Goal: Task Accomplishment & Management: Use online tool/utility

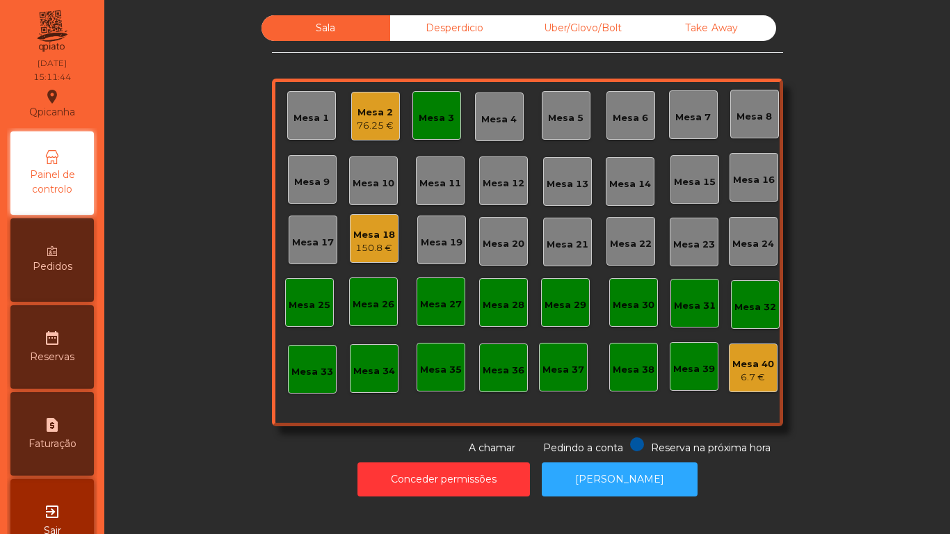
click at [362, 124] on div "76.25 €" at bounding box center [375, 126] width 37 height 14
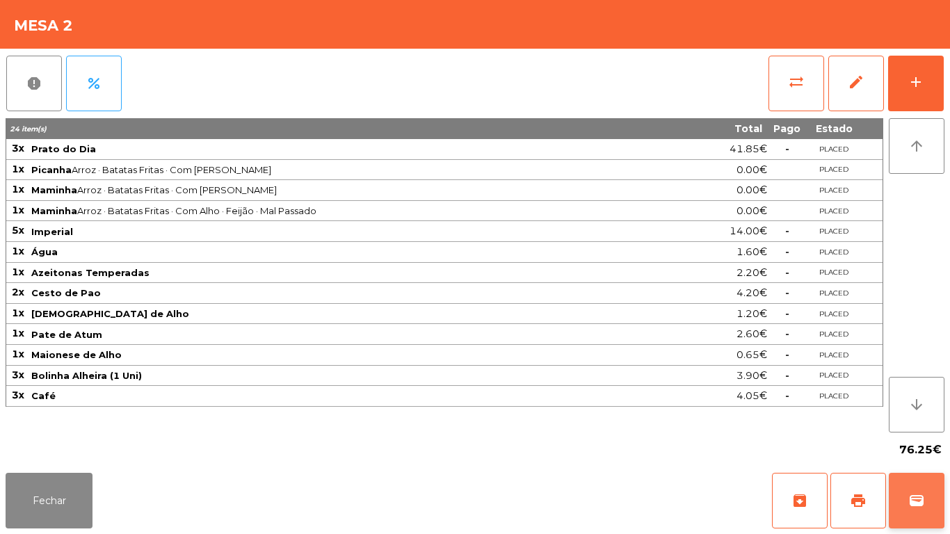
click at [908, 491] on button "wallet" at bounding box center [917, 501] width 56 height 56
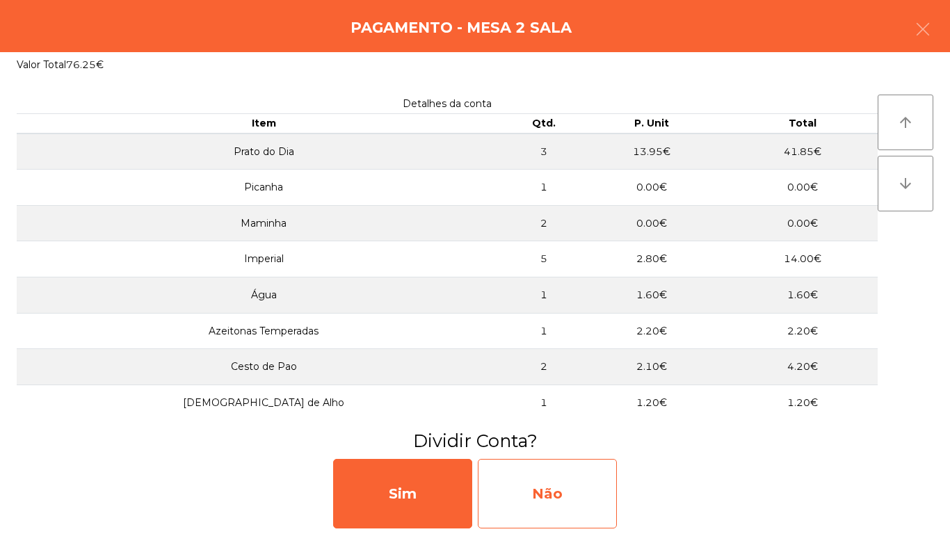
click at [576, 487] on div "Não" at bounding box center [547, 494] width 139 height 70
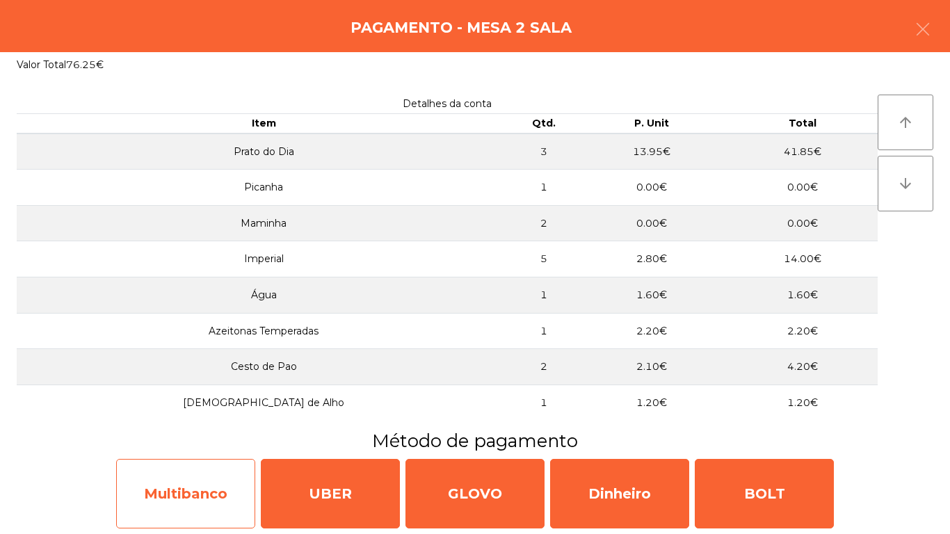
click at [184, 489] on div "Multibanco" at bounding box center [185, 494] width 139 height 70
select select "**"
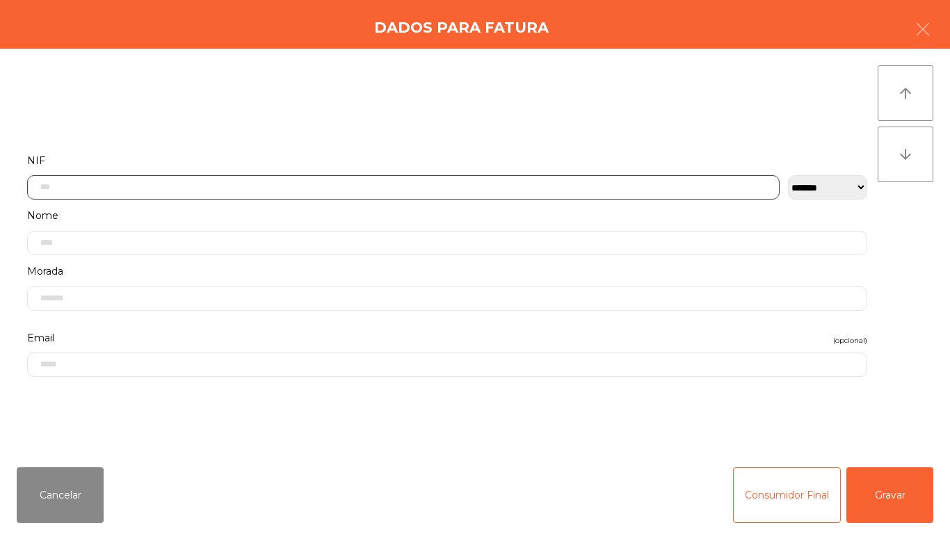
click at [95, 192] on input "text" at bounding box center [403, 187] width 753 height 24
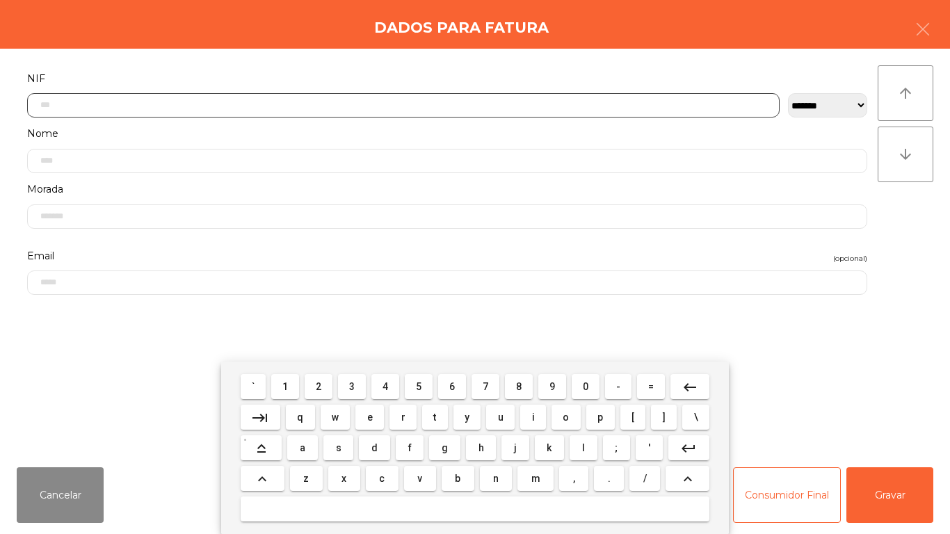
scroll to position [85, 0]
click at [286, 386] on span "1" at bounding box center [285, 386] width 6 height 11
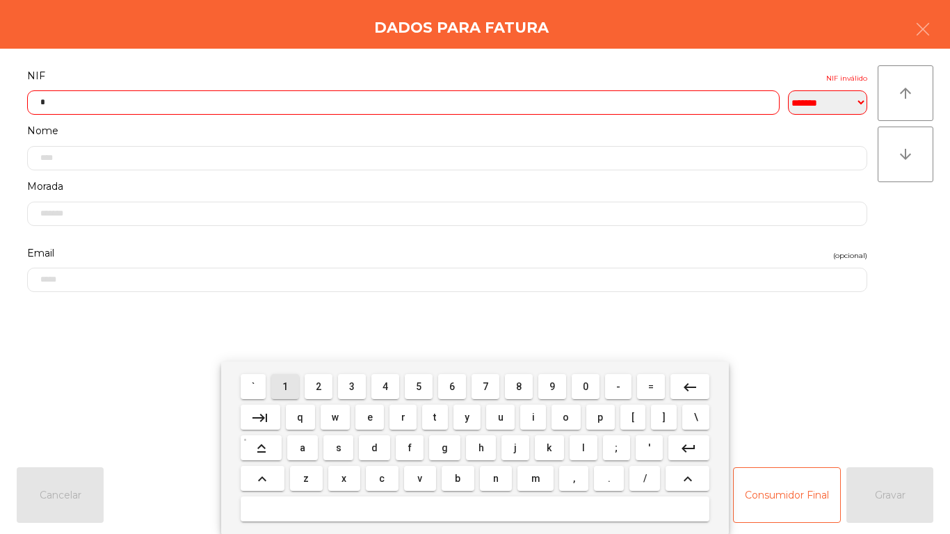
click at [353, 386] on span "3" at bounding box center [352, 386] width 6 height 11
click at [552, 386] on span "9" at bounding box center [553, 386] width 6 height 11
click at [286, 386] on span "1" at bounding box center [285, 386] width 6 height 11
click at [522, 376] on button "8" at bounding box center [519, 386] width 28 height 25
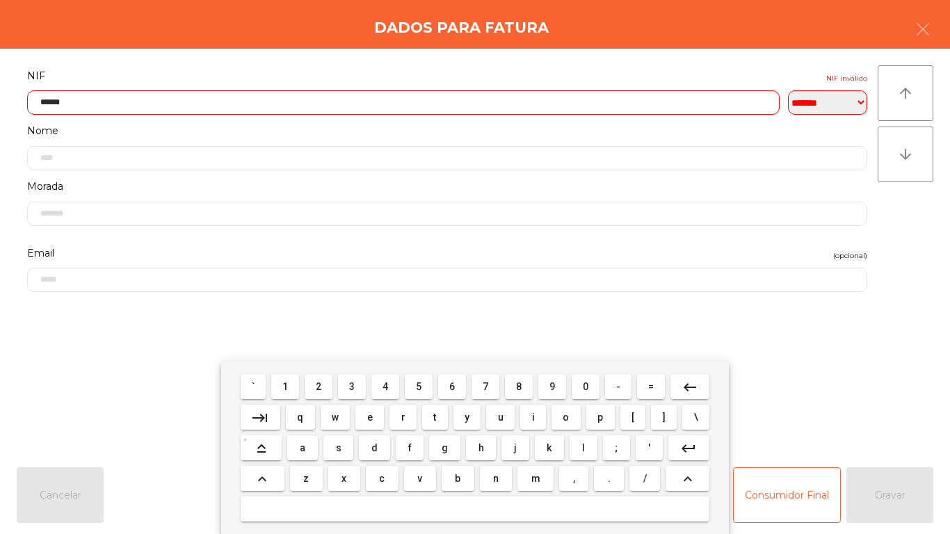
click at [474, 383] on button "7" at bounding box center [486, 386] width 28 height 25
click at [385, 386] on span "4" at bounding box center [386, 386] width 6 height 11
click at [519, 386] on span "8" at bounding box center [519, 386] width 6 height 11
type input "*********"
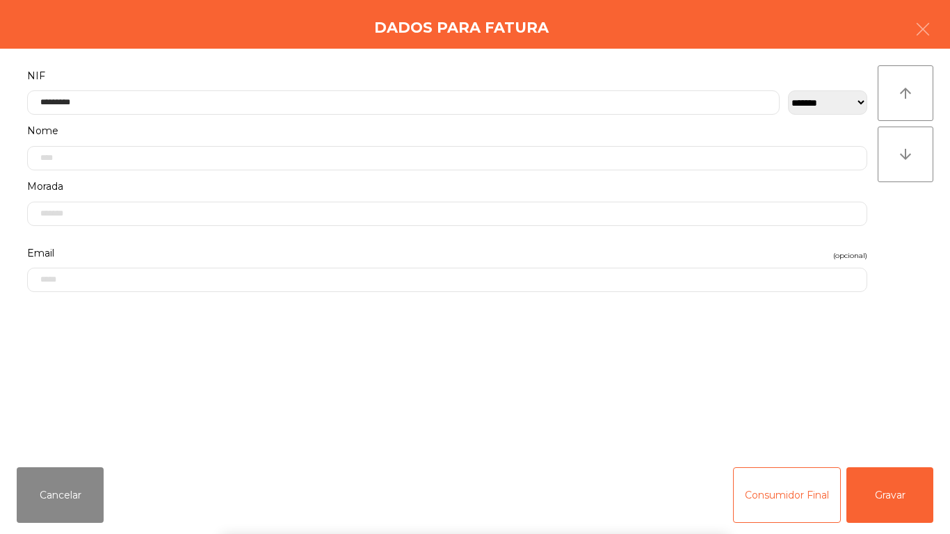
click at [890, 490] on div "` 1 2 3 4 5 6 7 8 9 0 - = keyboard_backspace keyboard_tab q w e r t y u i o p […" at bounding box center [475, 448] width 950 height 173
click at [883, 494] on button "Gravar" at bounding box center [890, 495] width 87 height 56
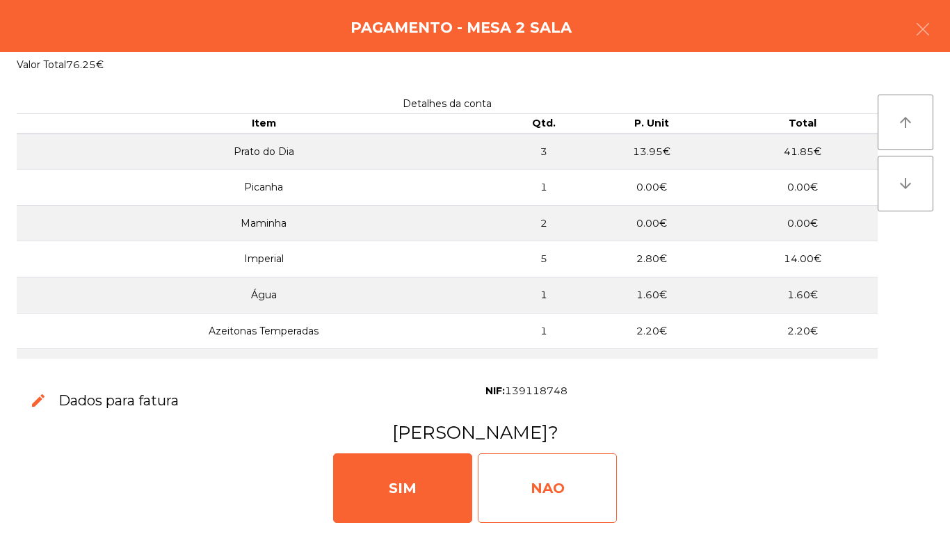
click at [558, 498] on div "NAO" at bounding box center [547, 489] width 139 height 70
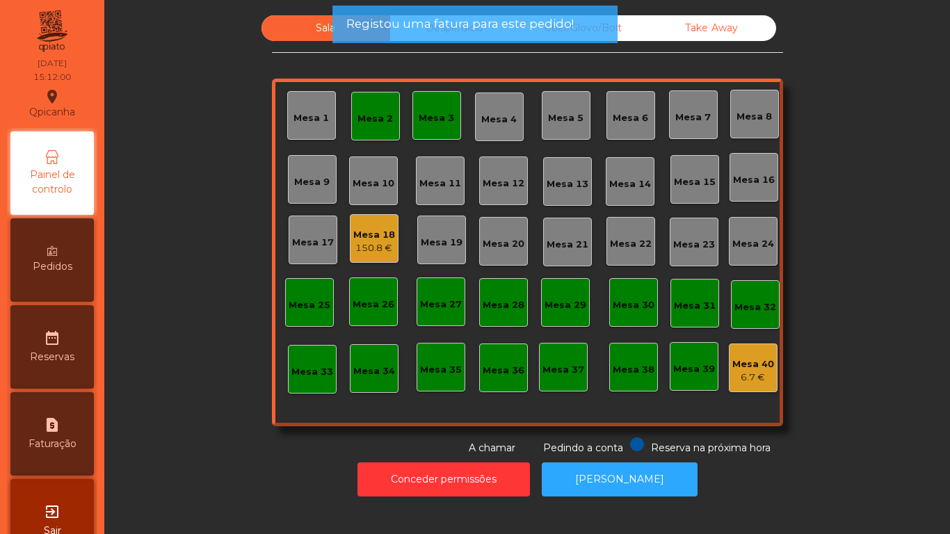
click at [360, 251] on div "150.8 €" at bounding box center [374, 248] width 42 height 14
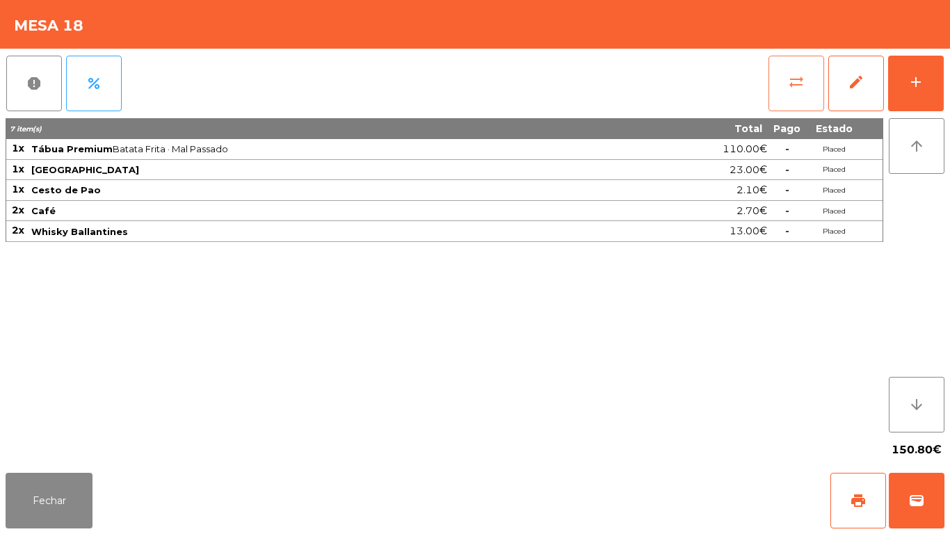
click at [794, 92] on button "sync_alt" at bounding box center [797, 84] width 56 height 56
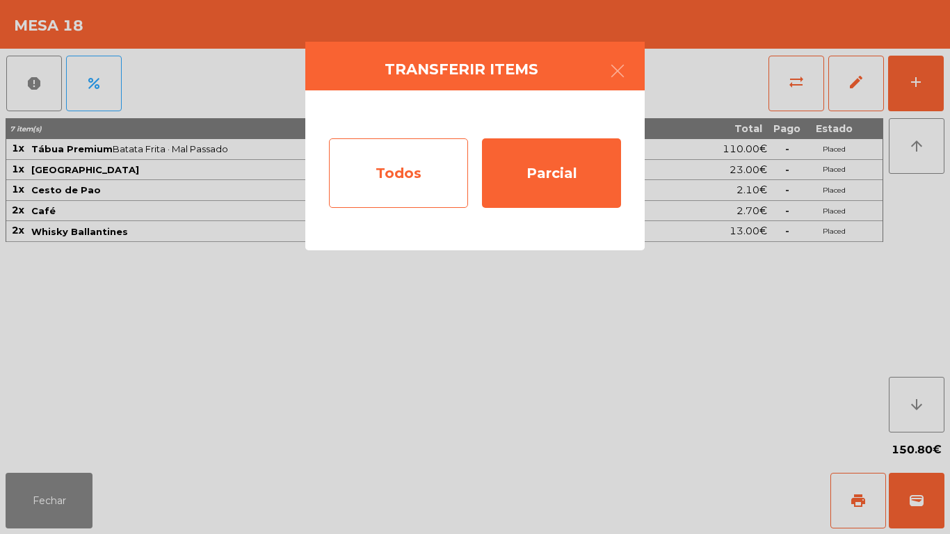
click at [414, 179] on div "Todos" at bounding box center [398, 173] width 139 height 70
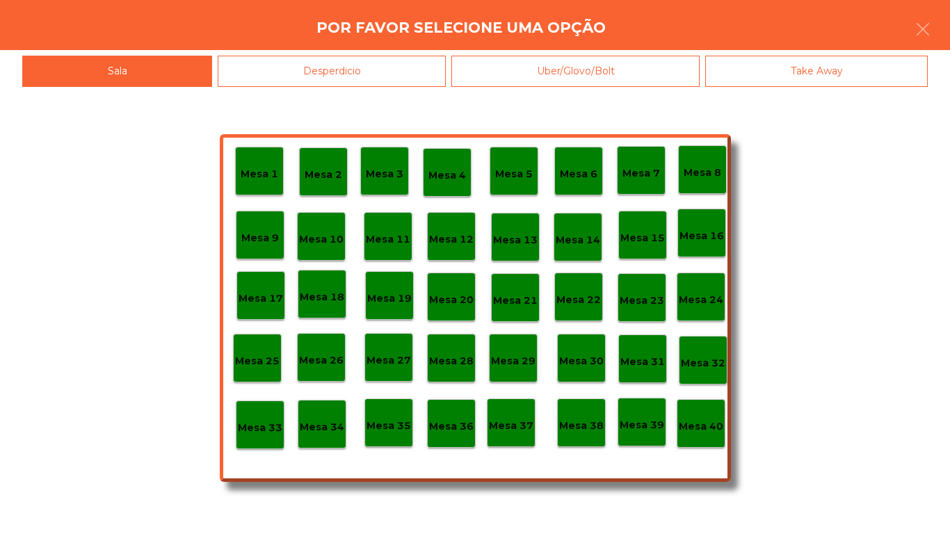
click at [698, 423] on p "Mesa 40" at bounding box center [701, 427] width 45 height 16
